Goal: Task Accomplishment & Management: Use online tool/utility

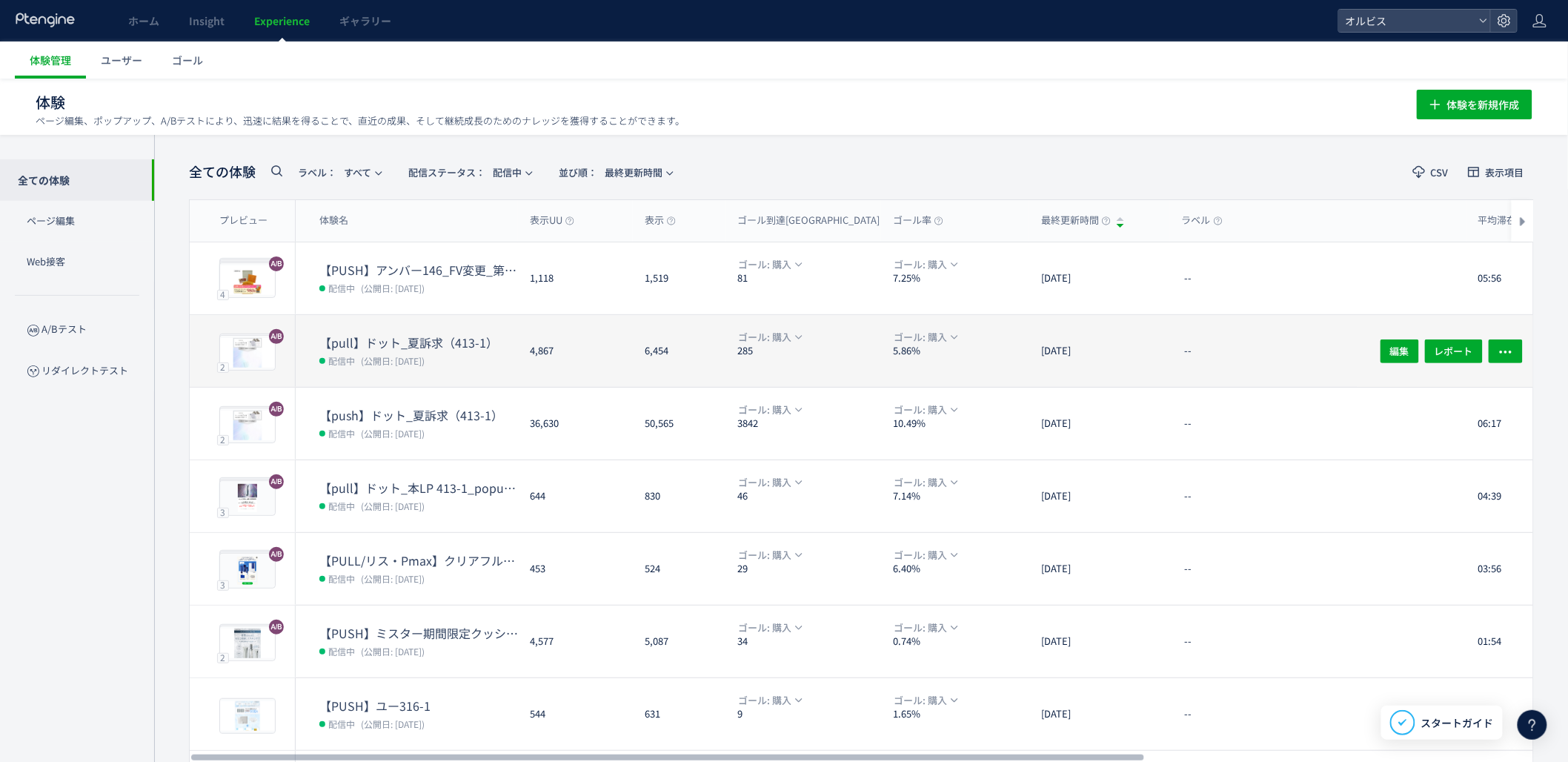
click at [423, 334] on dt "【pull】ドット_夏訴求（413-1）" at bounding box center [419, 342] width 199 height 17
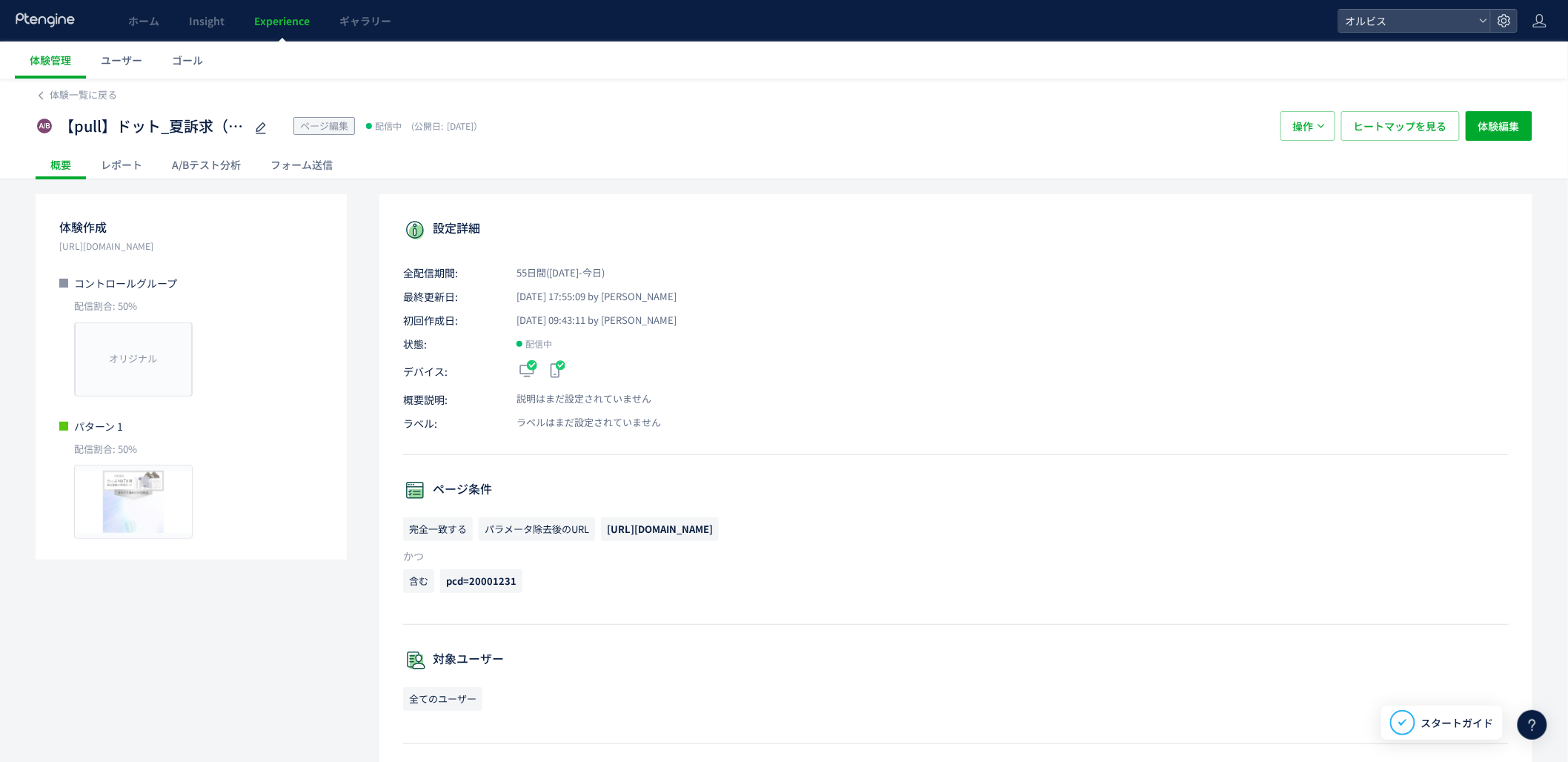
click at [228, 168] on div "A/Bテスト分析" at bounding box center [206, 164] width 99 height 29
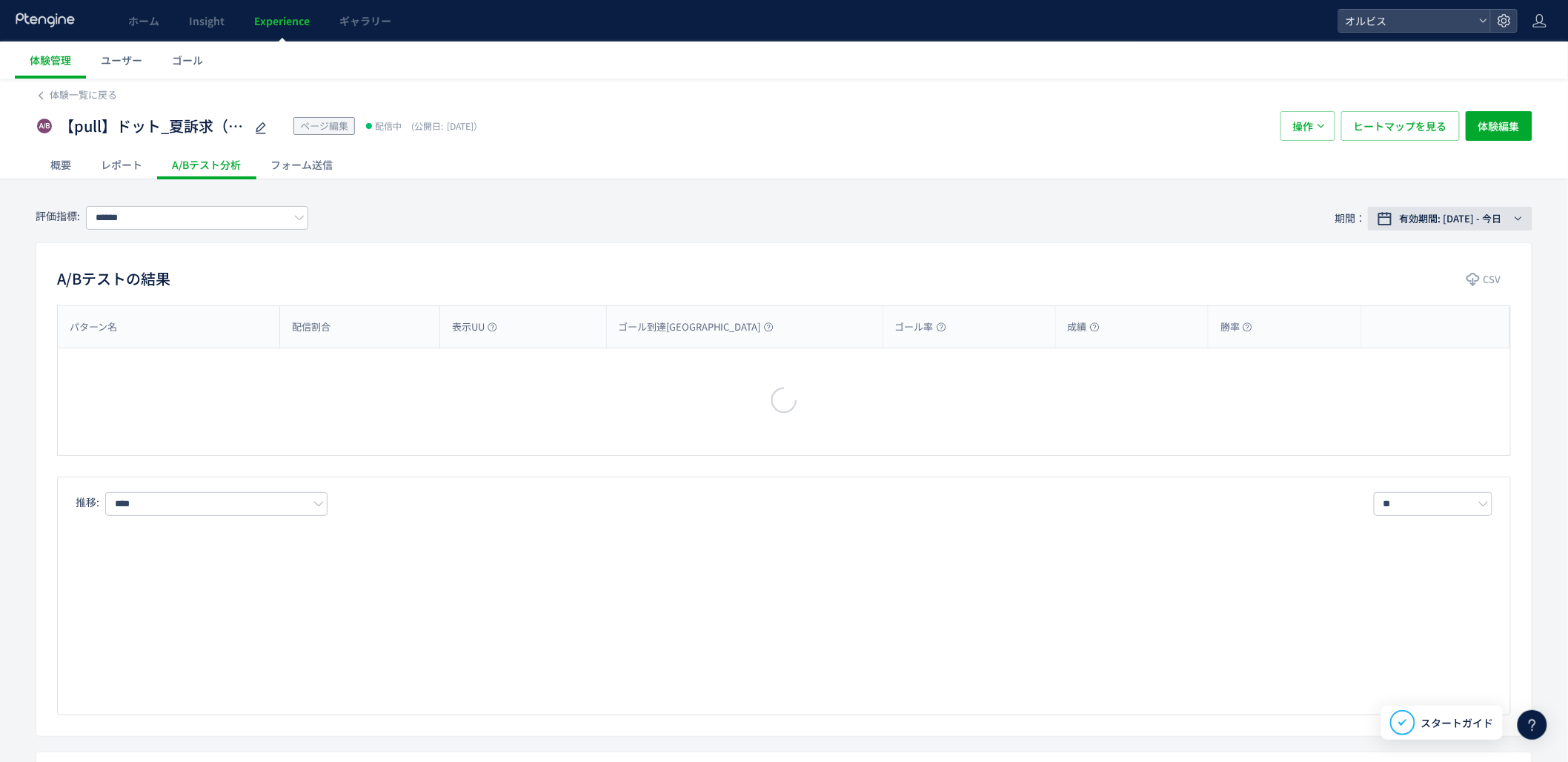
click at [1453, 218] on span "有効期間: [DATE] - 今日" at bounding box center [1451, 218] width 102 height 15
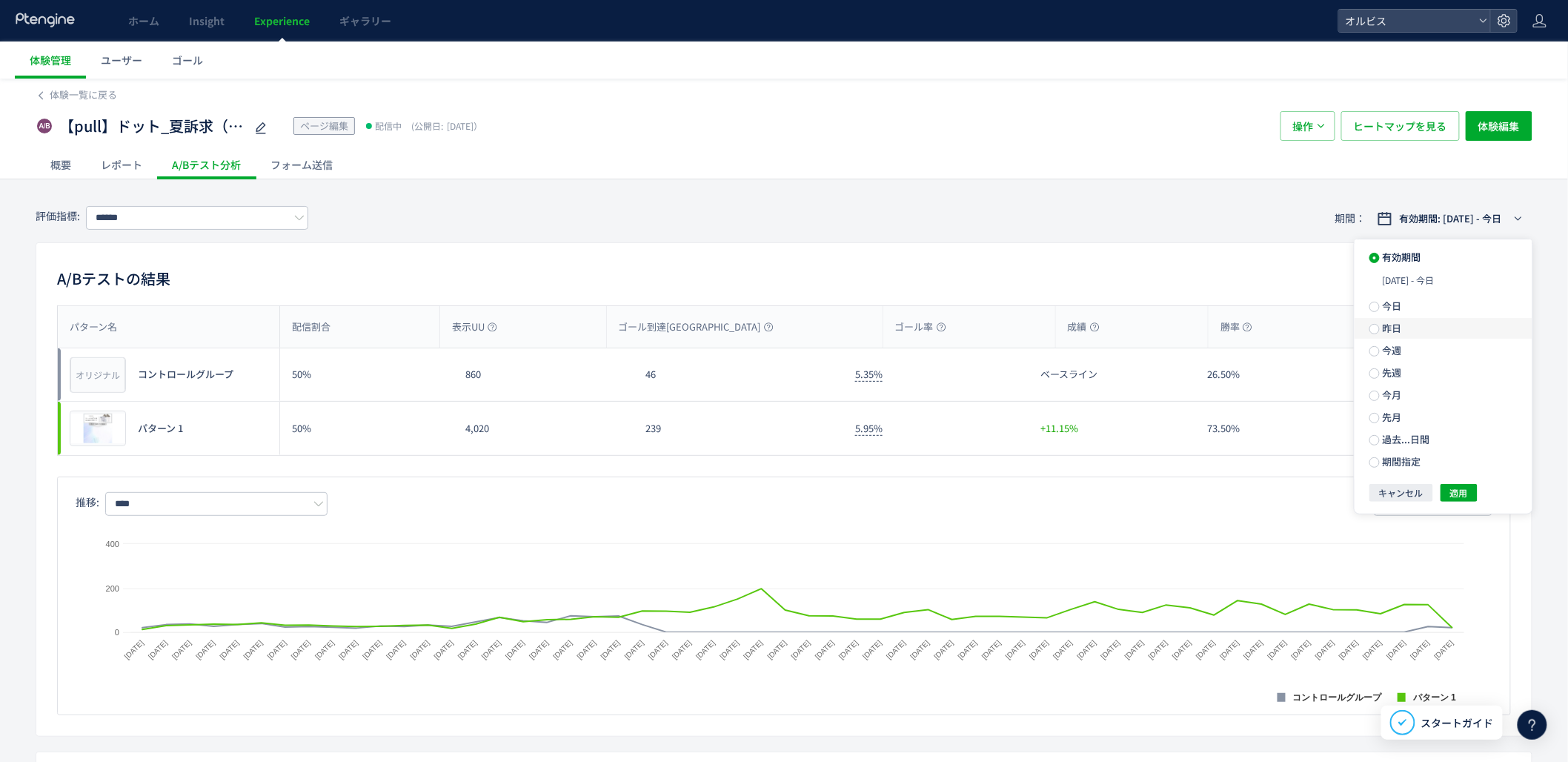
click at [1421, 326] on label "昨日" at bounding box center [1444, 328] width 178 height 20
click at [1468, 472] on span "適用" at bounding box center [1460, 466] width 18 height 18
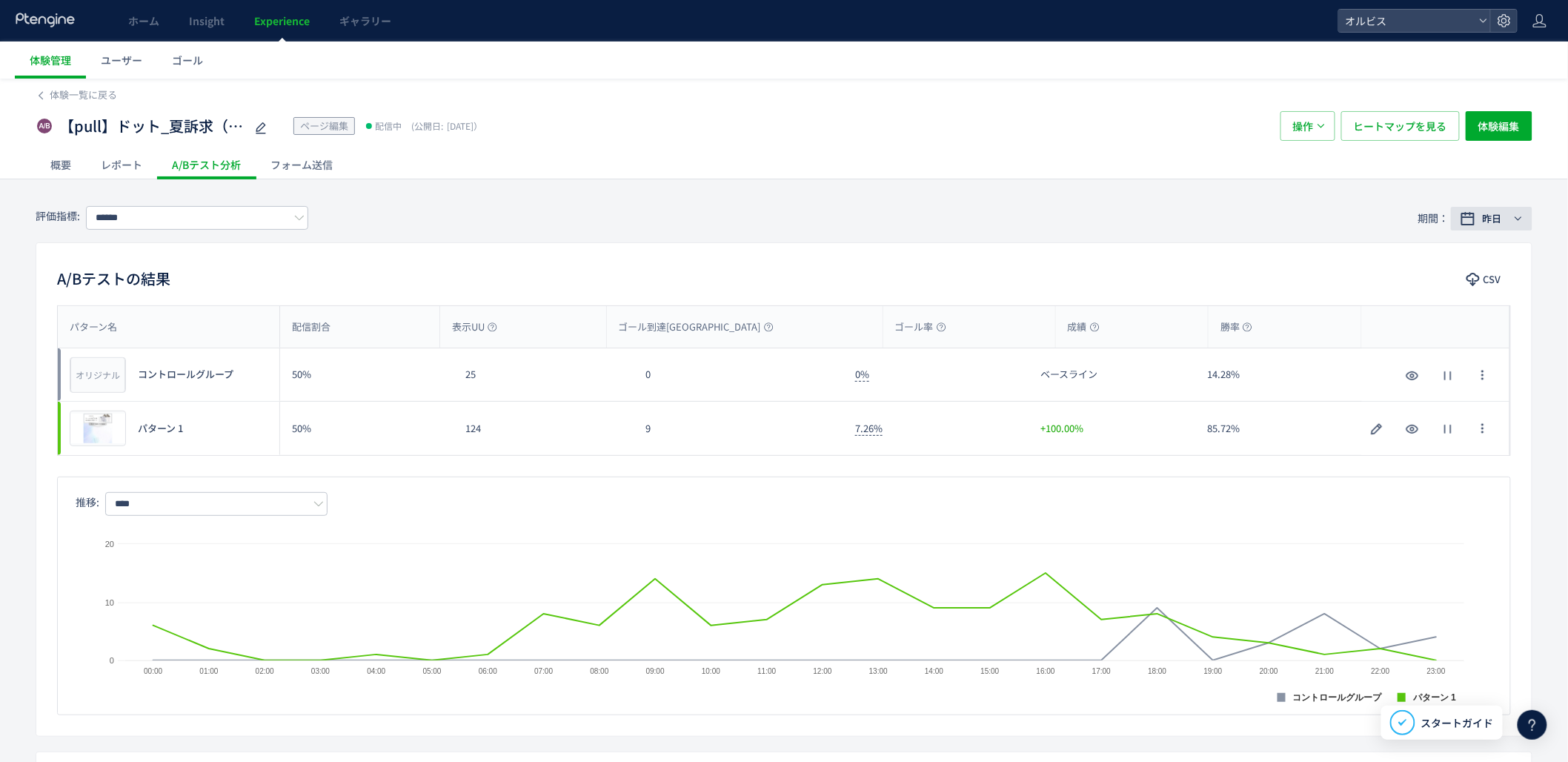
click at [1480, 222] on div "昨日" at bounding box center [1494, 218] width 33 height 15
drag, startPoint x: 1397, startPoint y: 275, endPoint x: 1427, endPoint y: 396, distance: 124.7
click at [1397, 275] on span "今日" at bounding box center [1390, 279] width 22 height 14
click at [1444, 470] on button "適用" at bounding box center [1460, 466] width 37 height 18
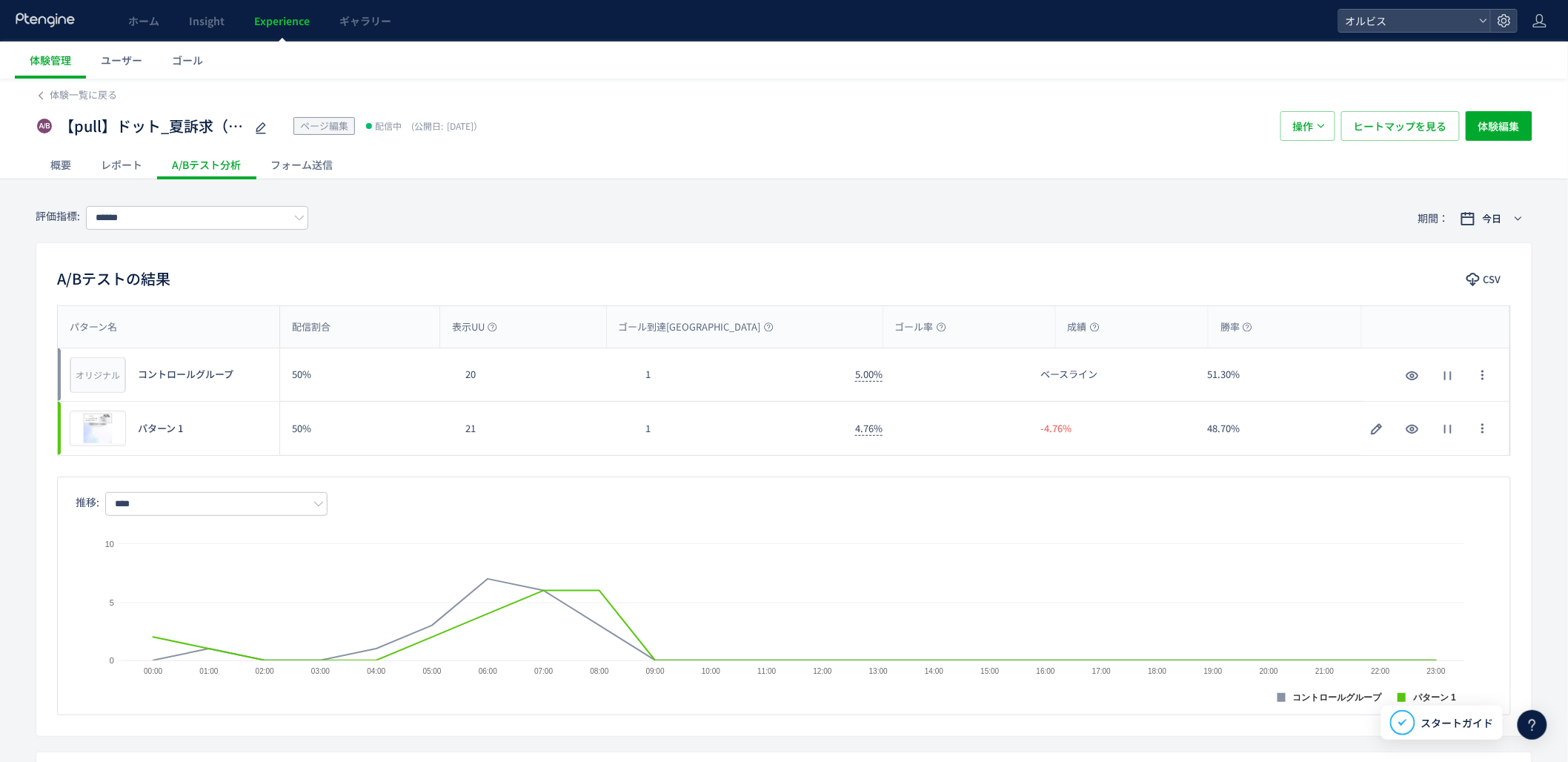
click at [265, 24] on span "Experience" at bounding box center [282, 20] width 56 height 15
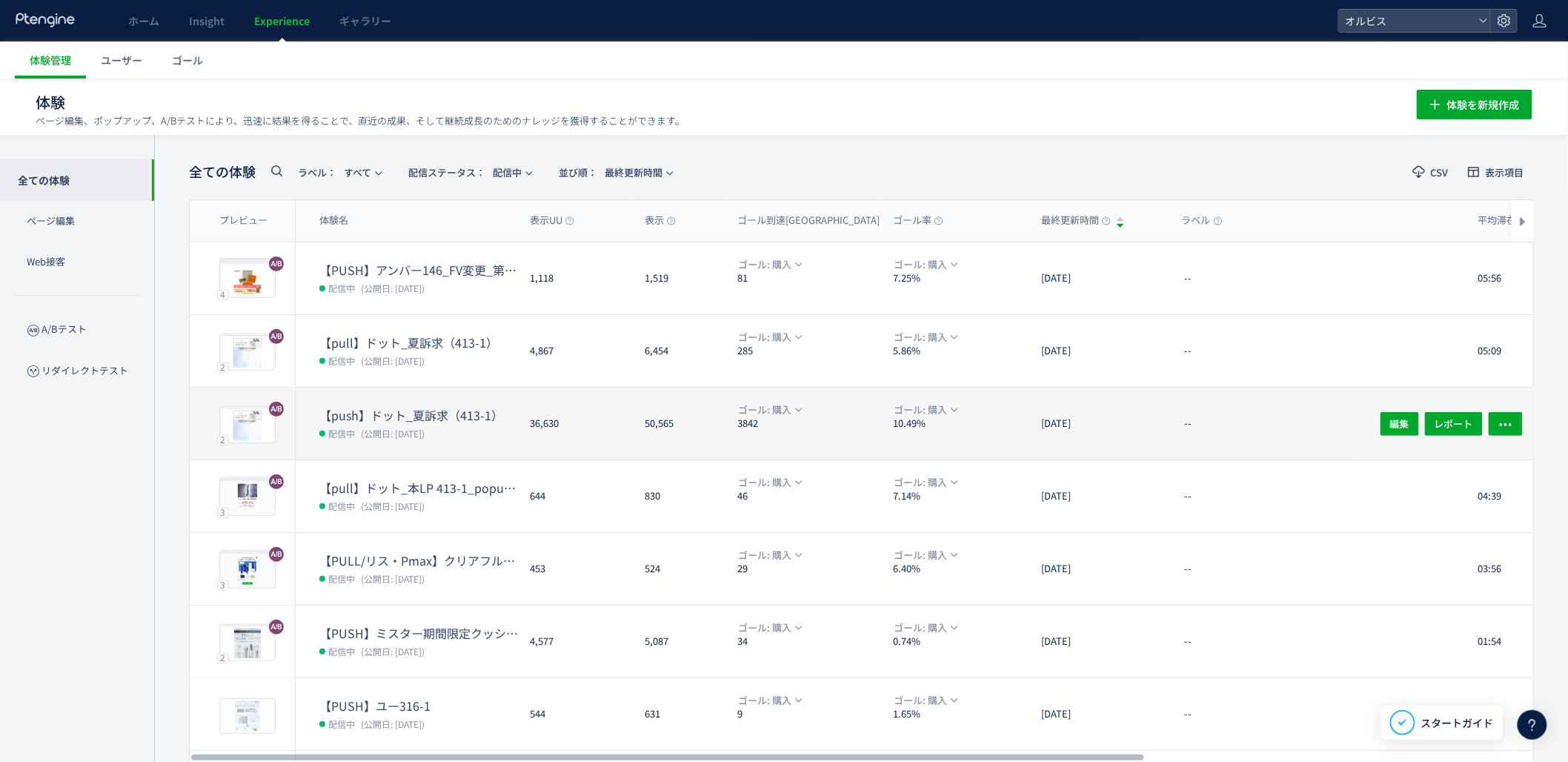
click at [398, 423] on dd "配信中 (公開日: [DATE])" at bounding box center [419, 433] width 199 height 20
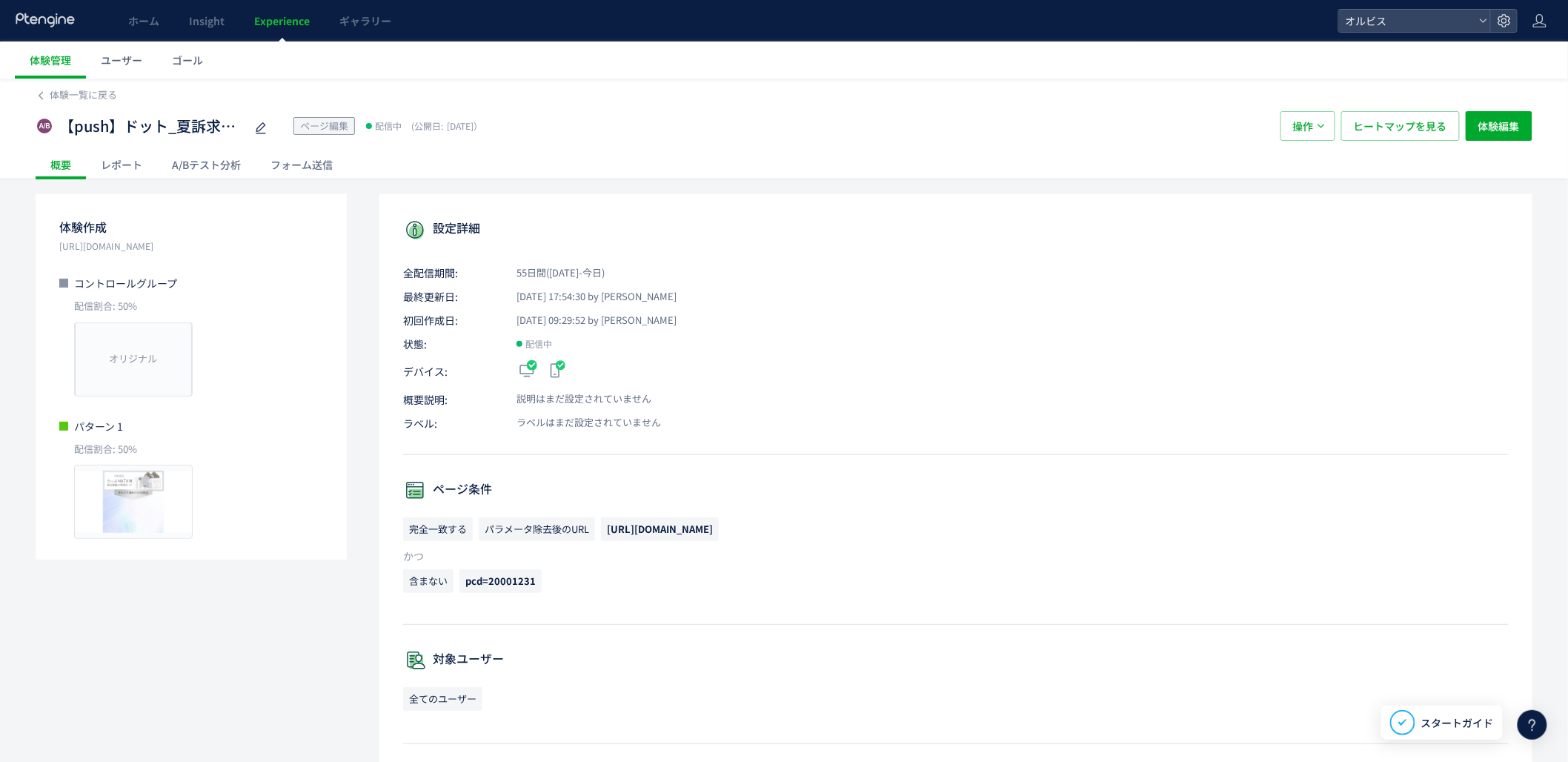
click at [227, 165] on div "A/Bテスト分析" at bounding box center [206, 164] width 99 height 29
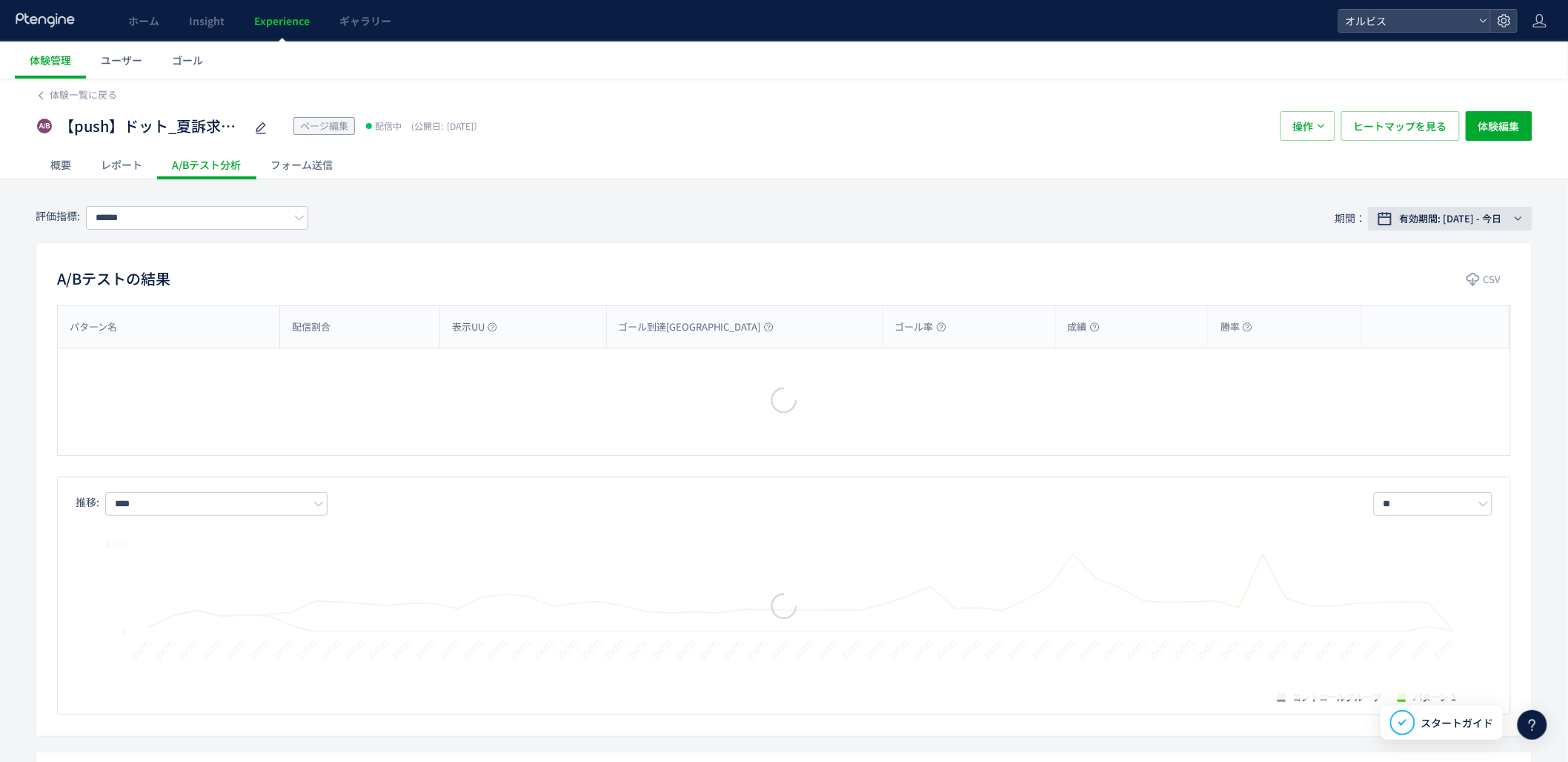
click at [1492, 215] on span "有効期間: [DATE] - 今日" at bounding box center [1451, 218] width 102 height 15
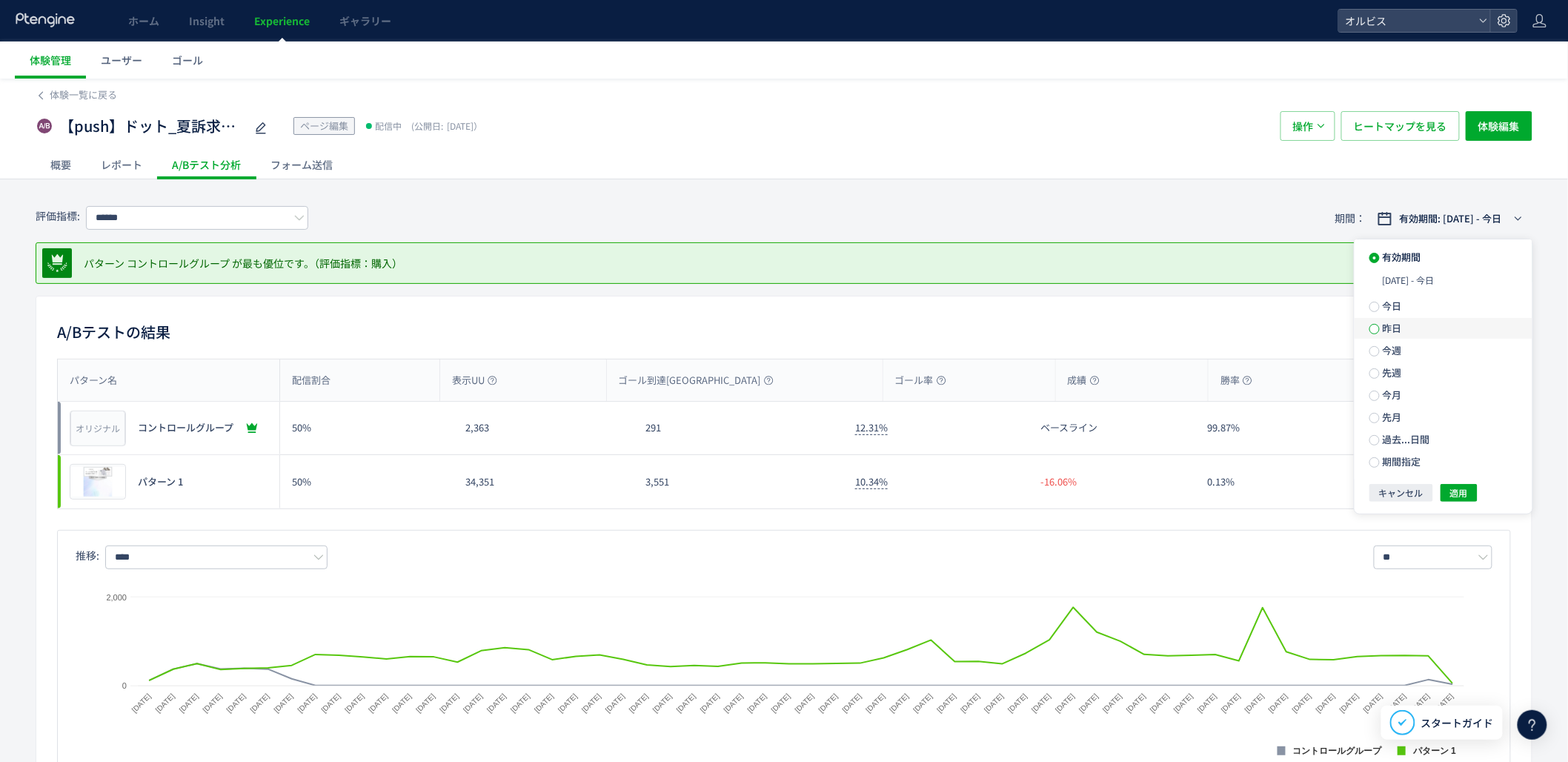
click at [1376, 333] on span at bounding box center [1375, 329] width 11 height 11
click at [1466, 475] on span "適用" at bounding box center [1460, 466] width 18 height 18
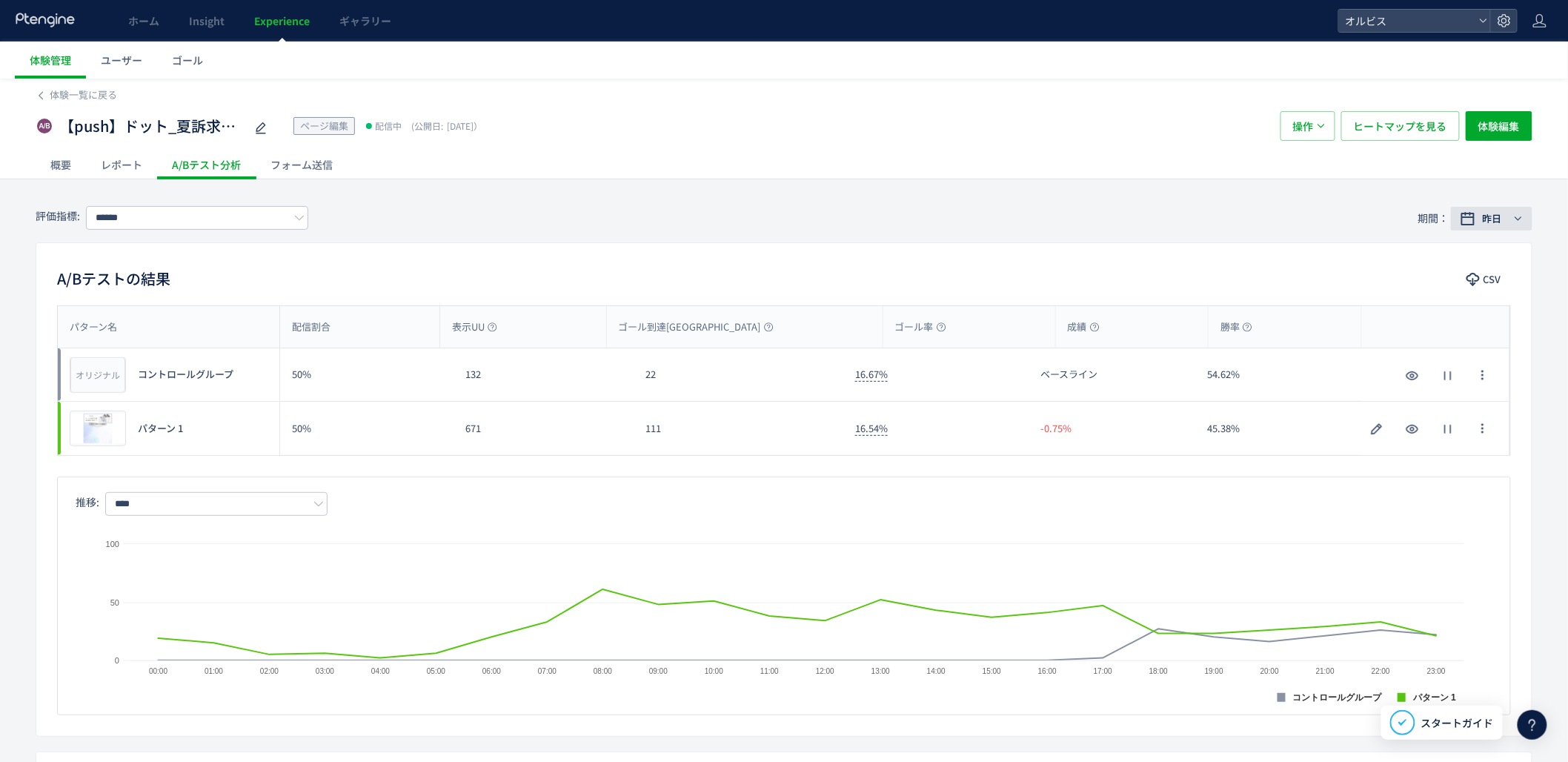
click at [1497, 221] on span "昨日" at bounding box center [1492, 218] width 20 height 15
click at [1387, 288] on label "今日" at bounding box center [1444, 279] width 178 height 20
click at [1468, 471] on span "適用" at bounding box center [1460, 466] width 18 height 18
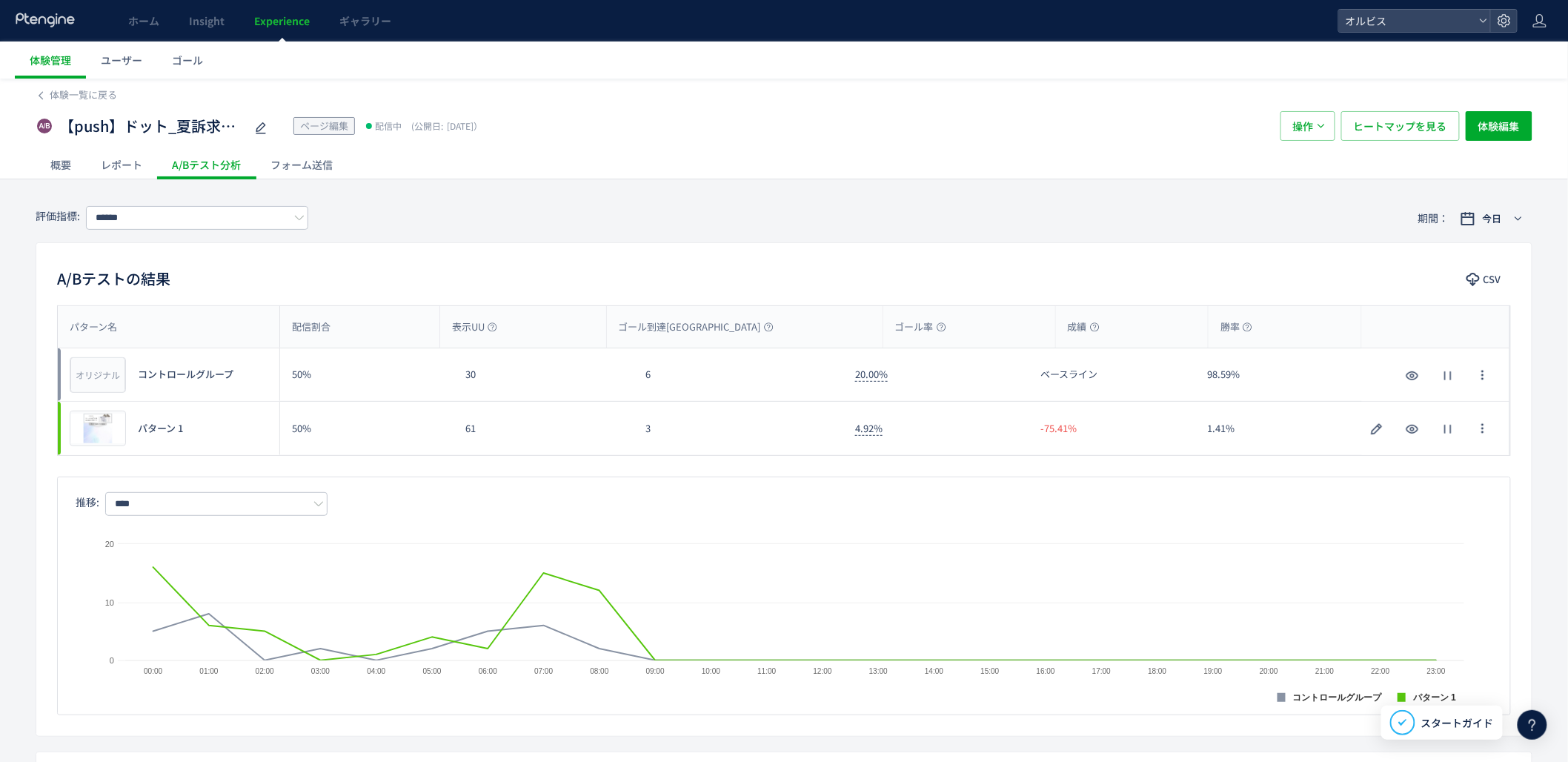
click at [311, 20] on link "Experience" at bounding box center [282, 20] width 85 height 42
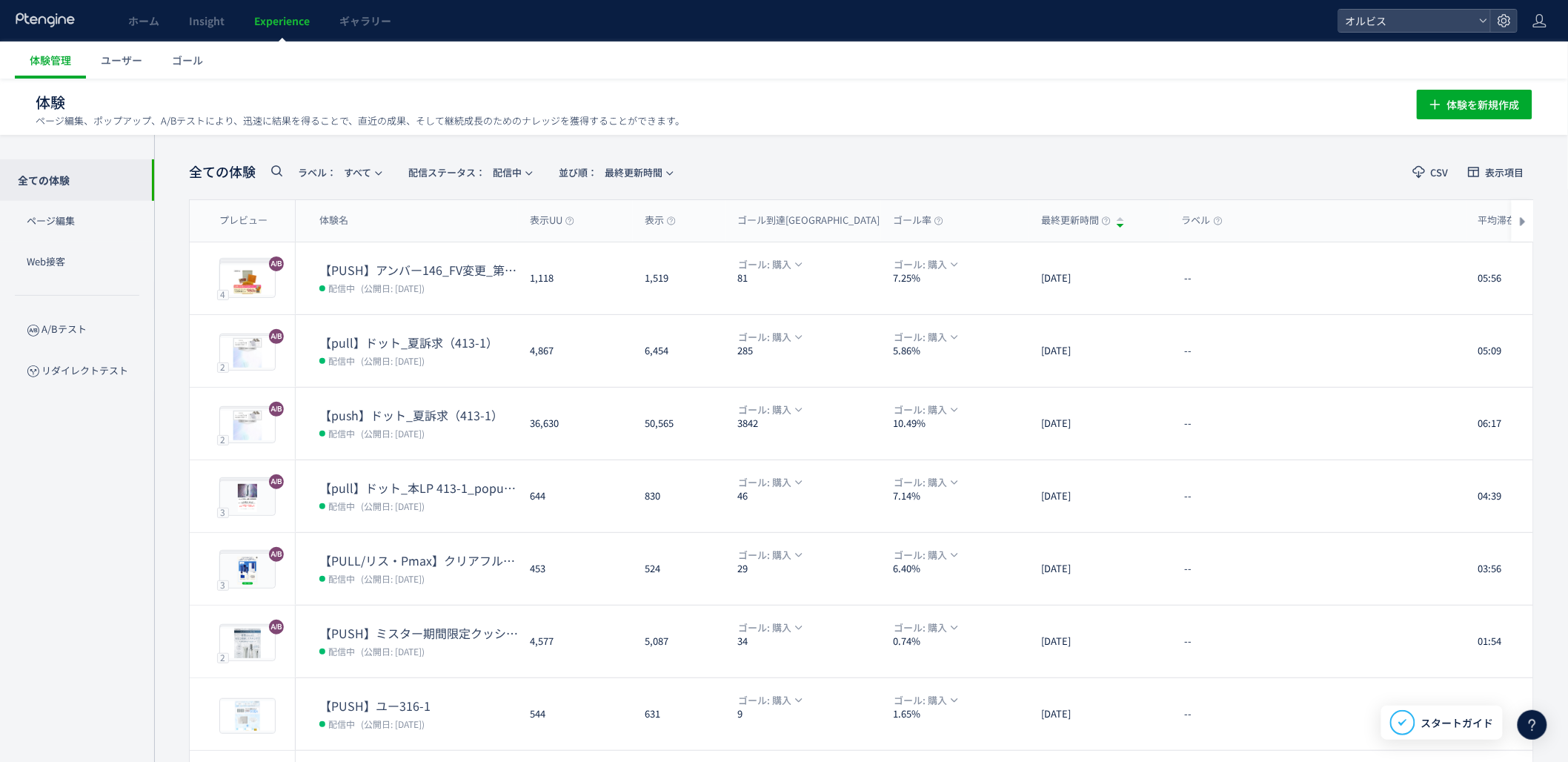
click at [183, 230] on div "全ての体験 ラベル： すべて 配信ステータス​： 配信中 並び順： 最終更新時間 CSV 表示項目 プレビュー 体験名 表示UU 表示 ゴール到達UU ゴール…" at bounding box center [862, 579] width 1414 height 889
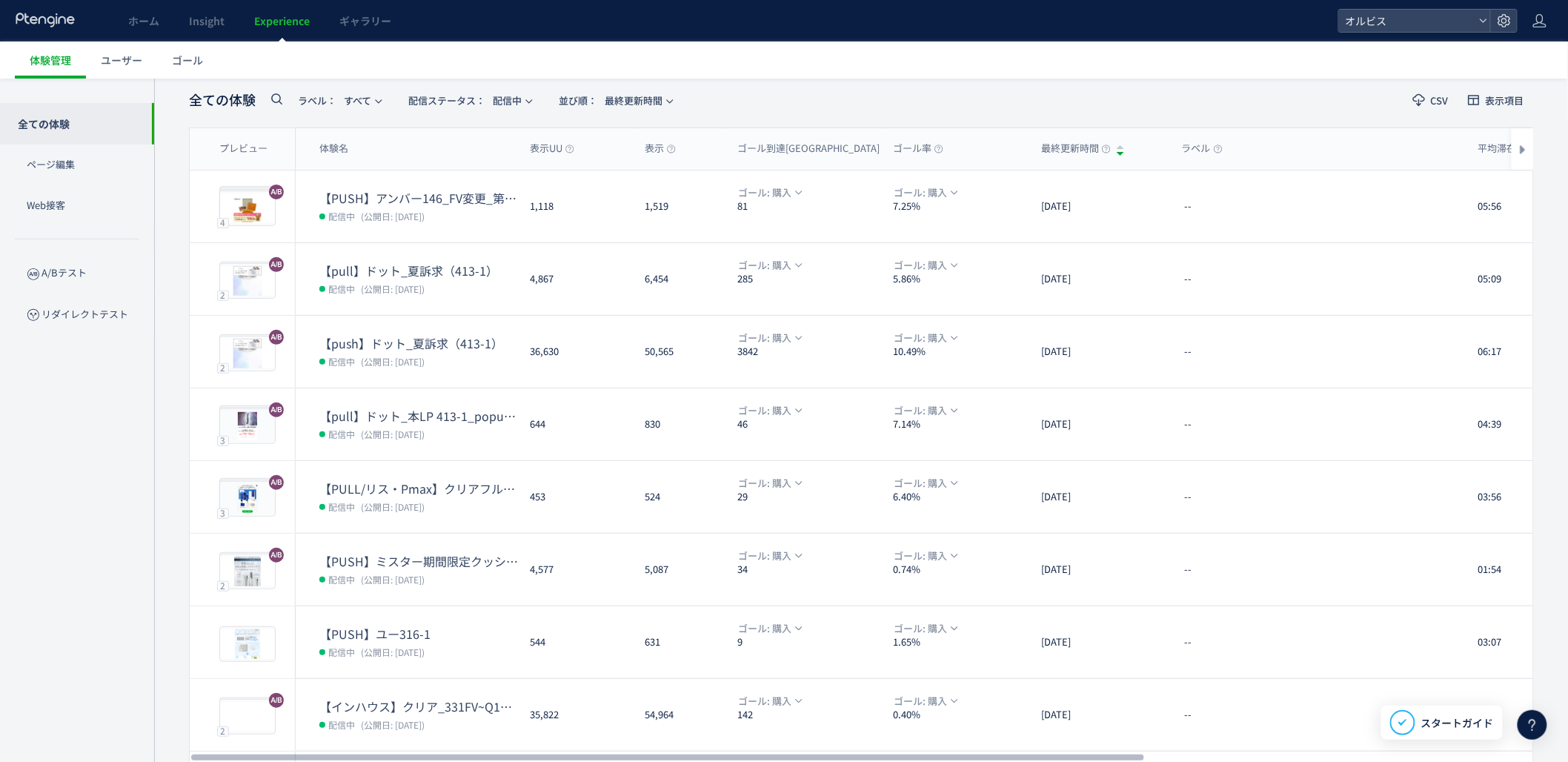
scroll to position [109, 0]
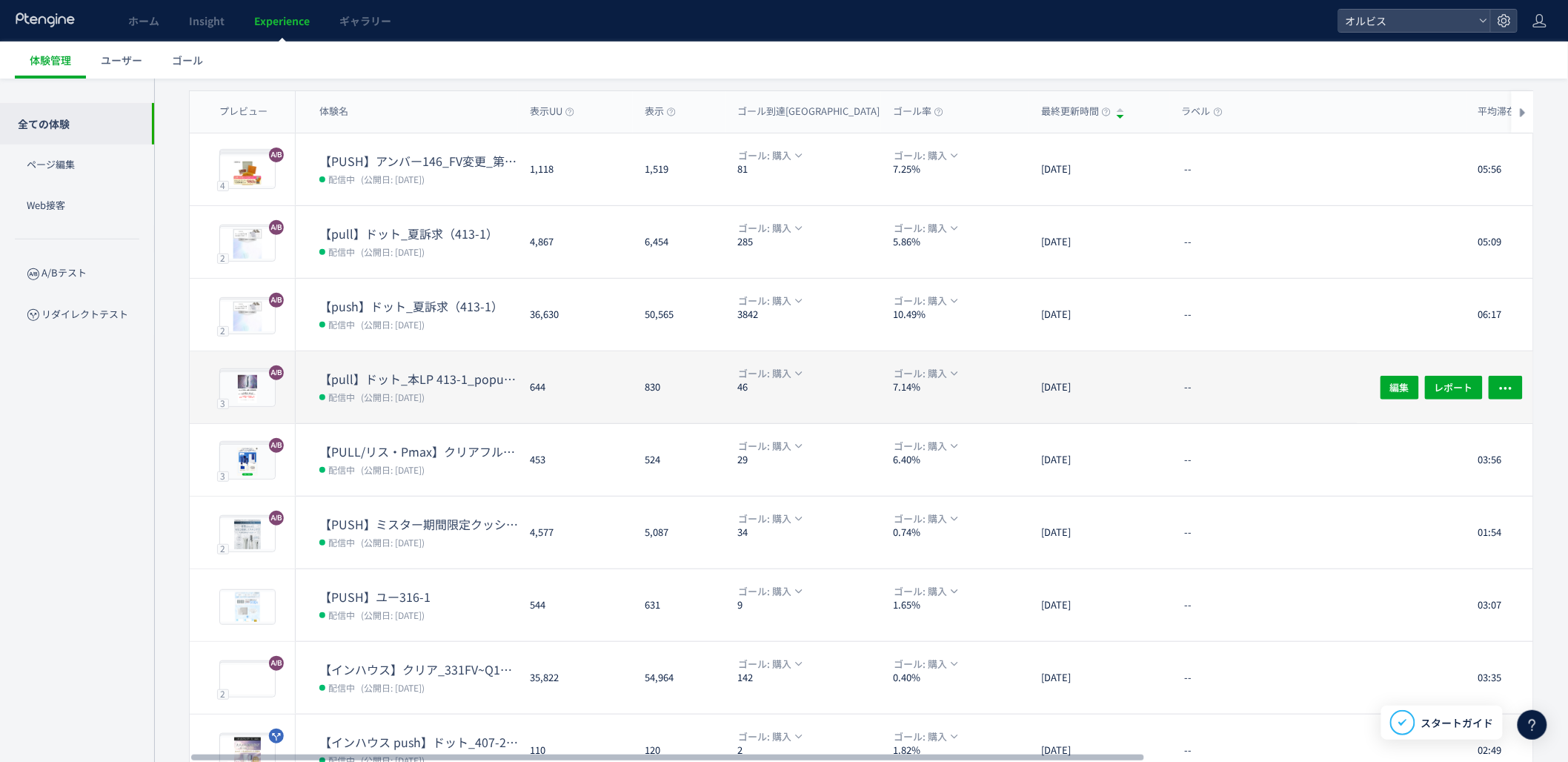
click at [341, 397] on span "配信中" at bounding box center [342, 396] width 27 height 15
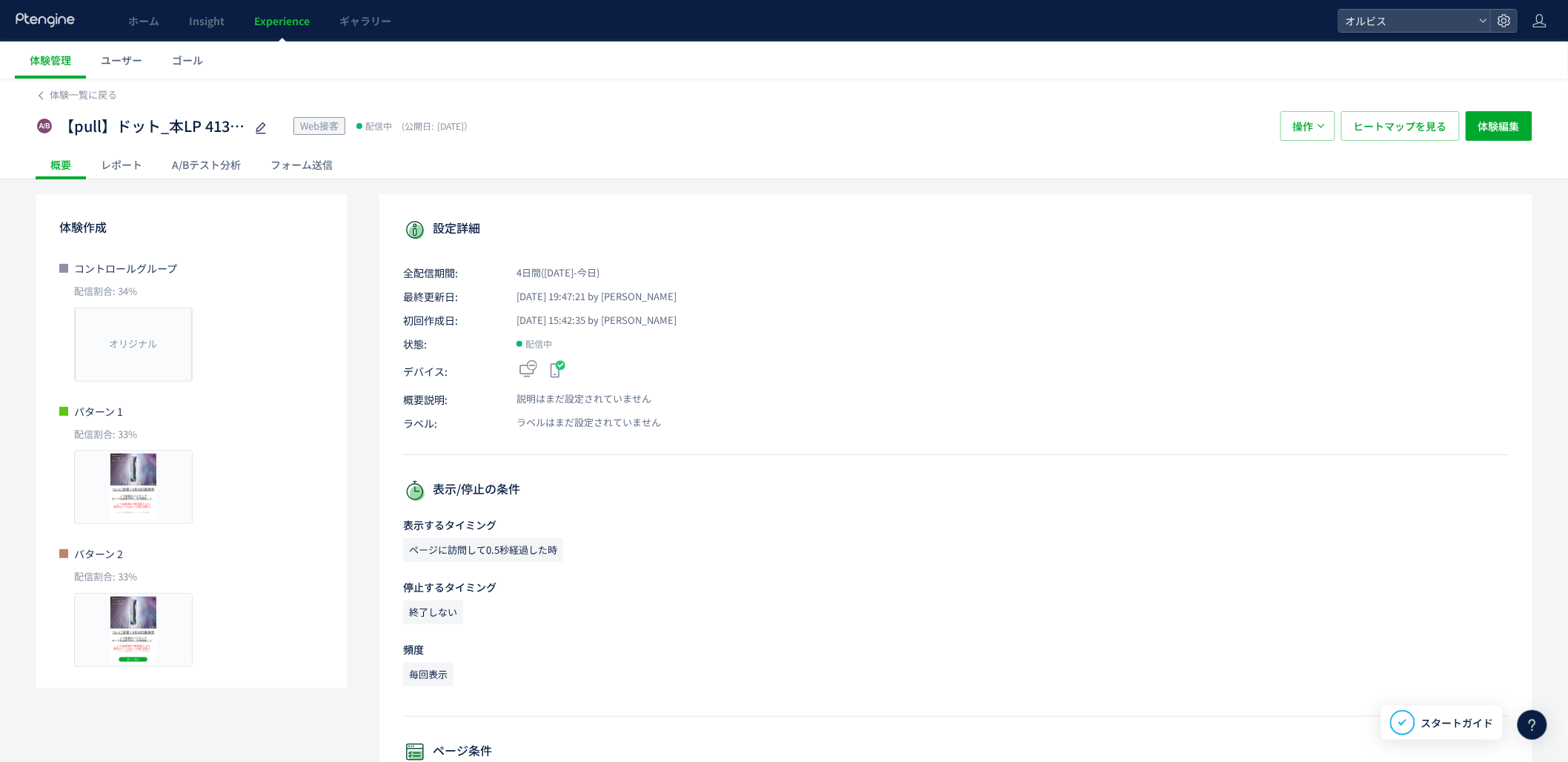
click at [239, 159] on div "A/Bテスト分析" at bounding box center [206, 164] width 99 height 29
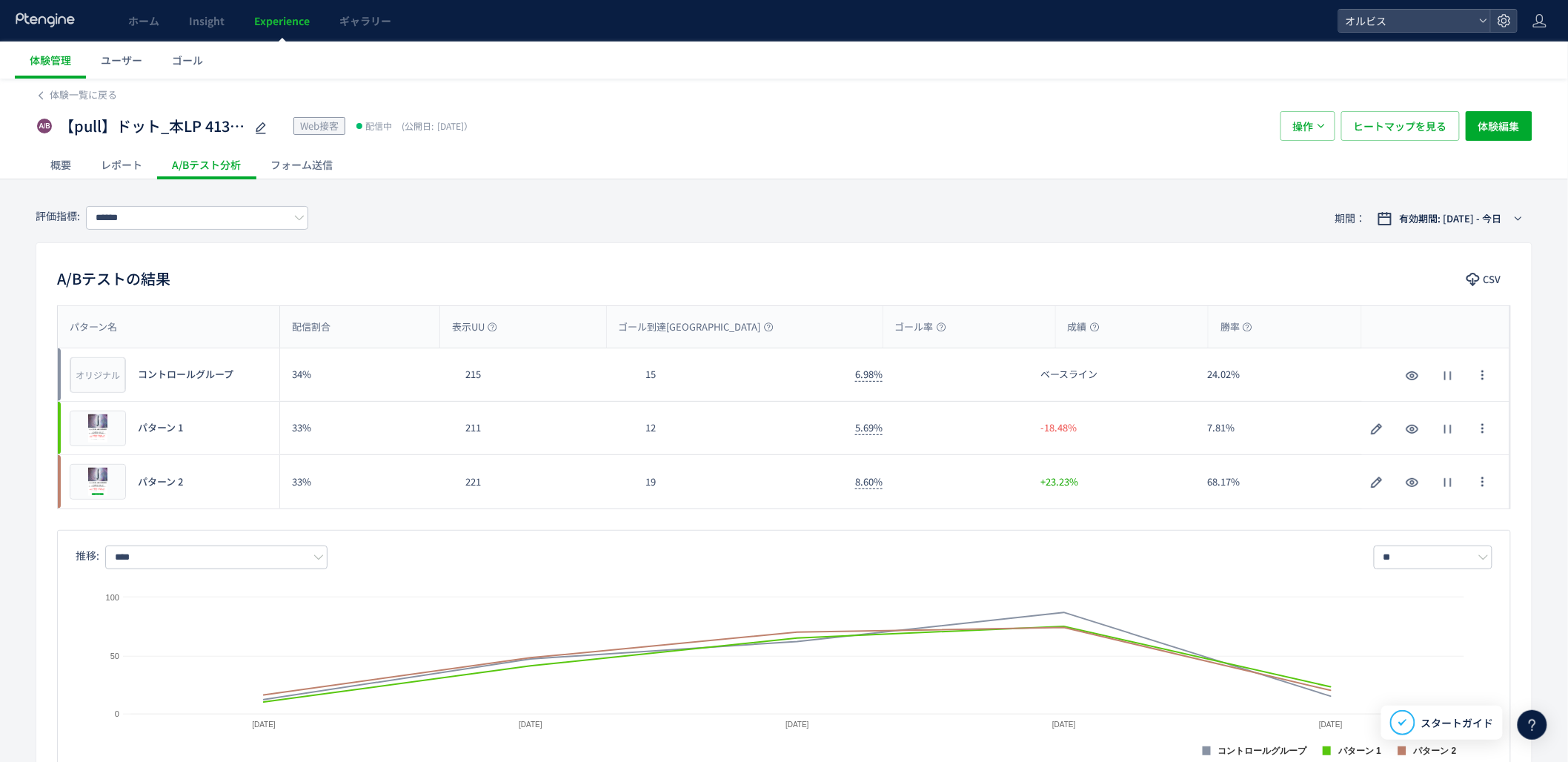
click at [289, 29] on link "Experience" at bounding box center [282, 20] width 85 height 42
